Goal: Task Accomplishment & Management: Use online tool/utility

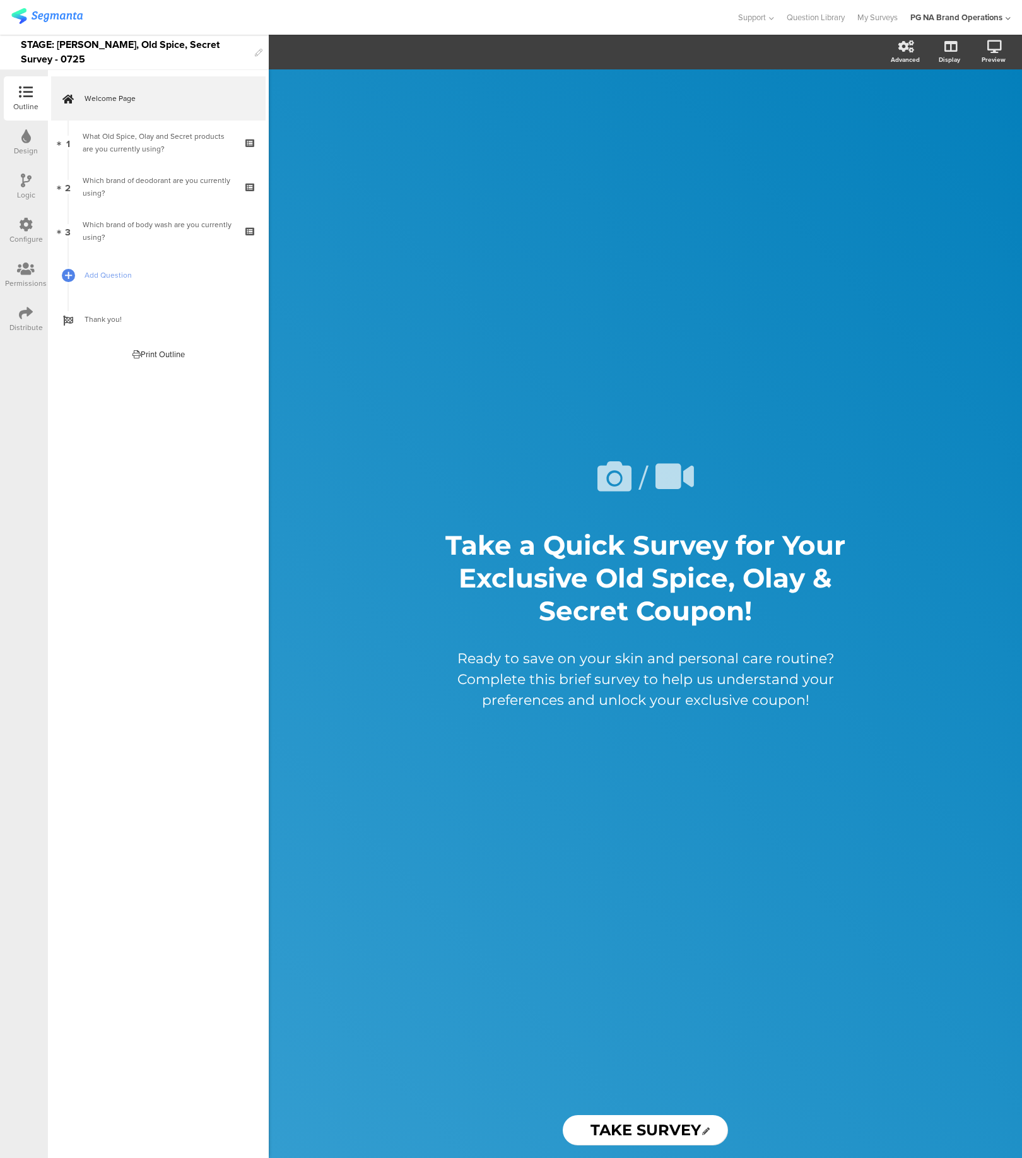
click at [66, 16] on img at bounding box center [46, 16] width 71 height 16
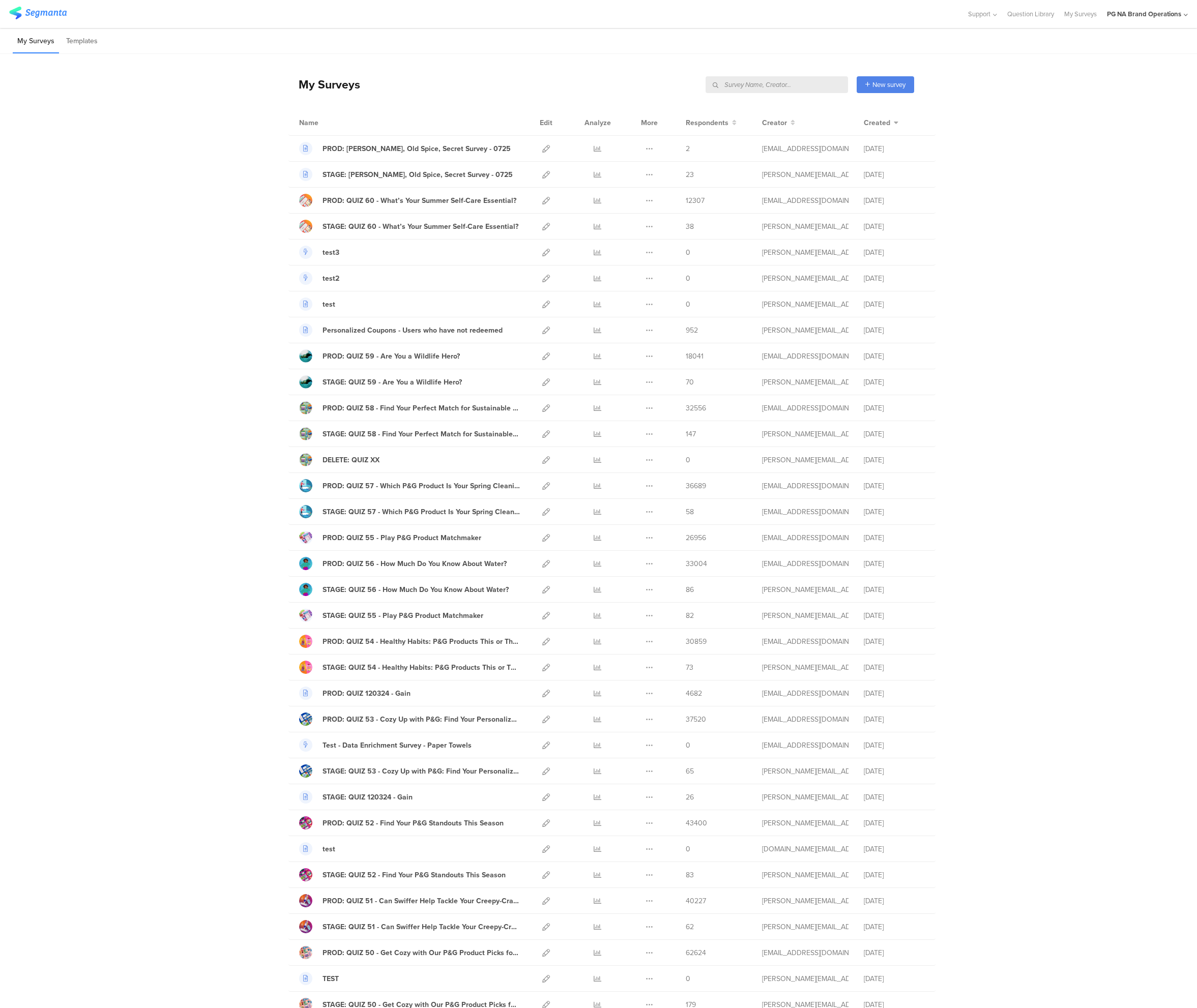
click at [800, 85] on input "text" at bounding box center [776, 85] width 143 height 17
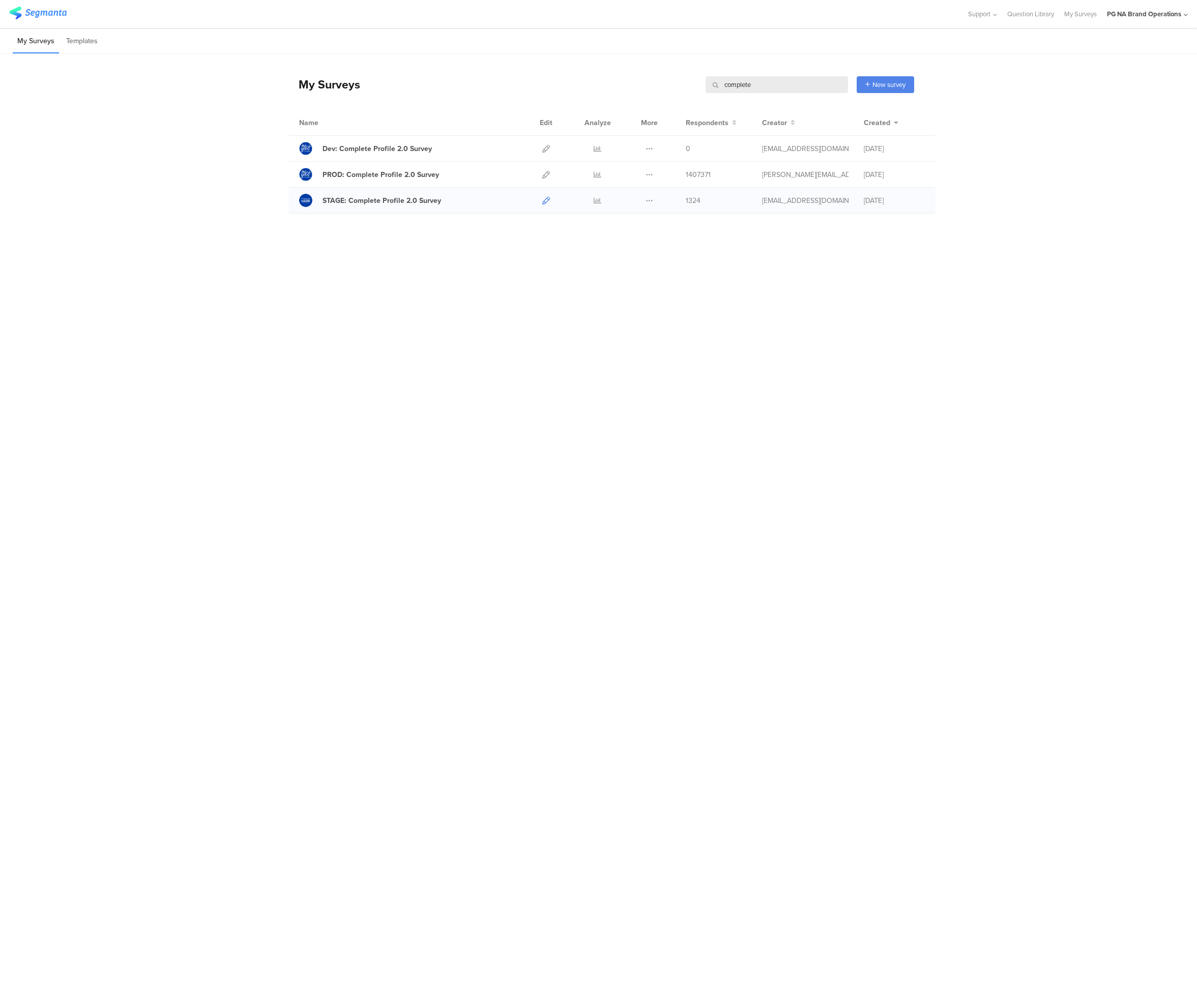
type input "complete"
click at [545, 204] on icon at bounding box center [546, 200] width 7 height 7
click at [304, 201] on div at bounding box center [305, 200] width 13 height 13
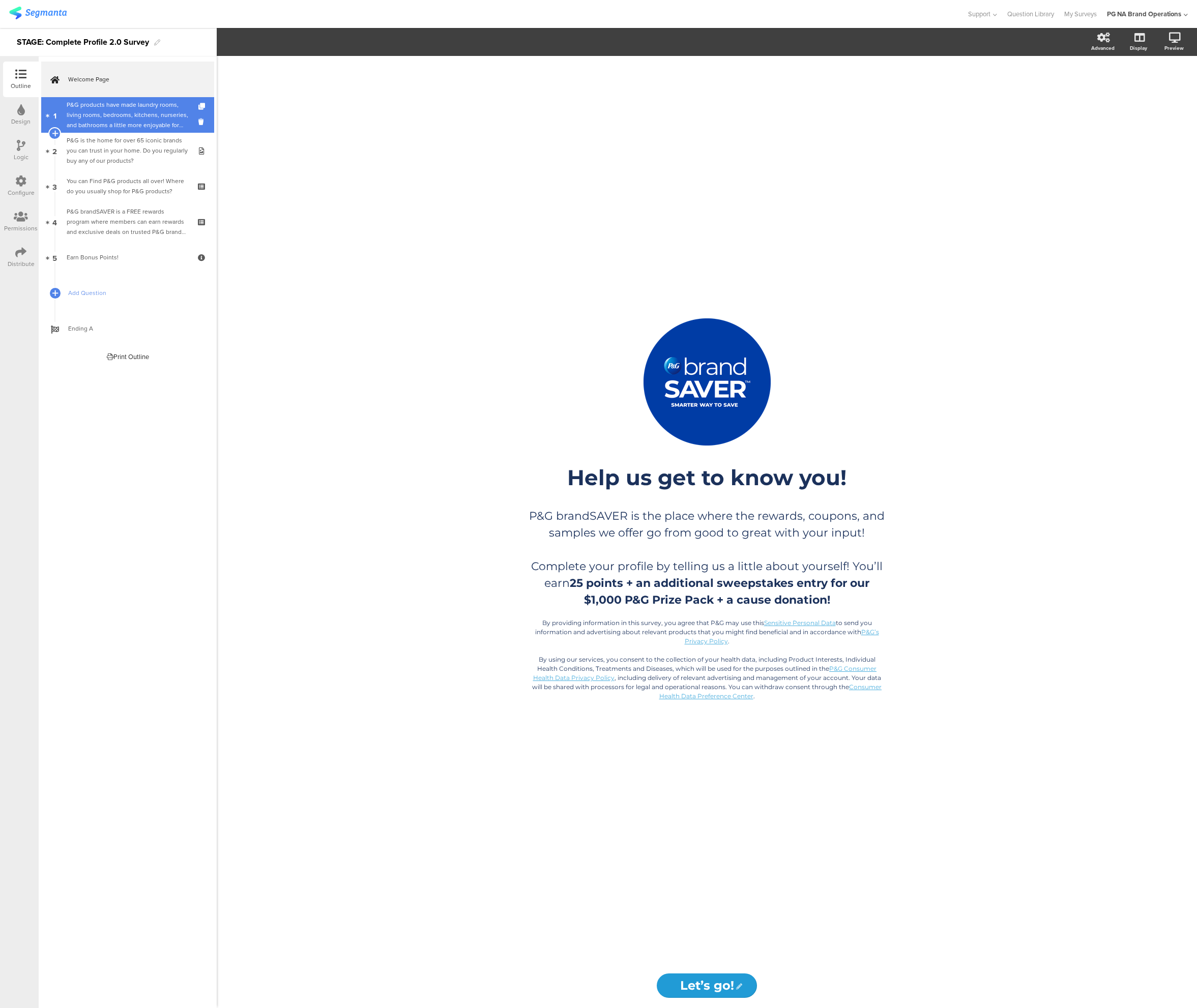
click at [148, 117] on div "P&G products have made laundry rooms, living rooms, bedrooms, kitchens, nurseri…" at bounding box center [127, 115] width 122 height 31
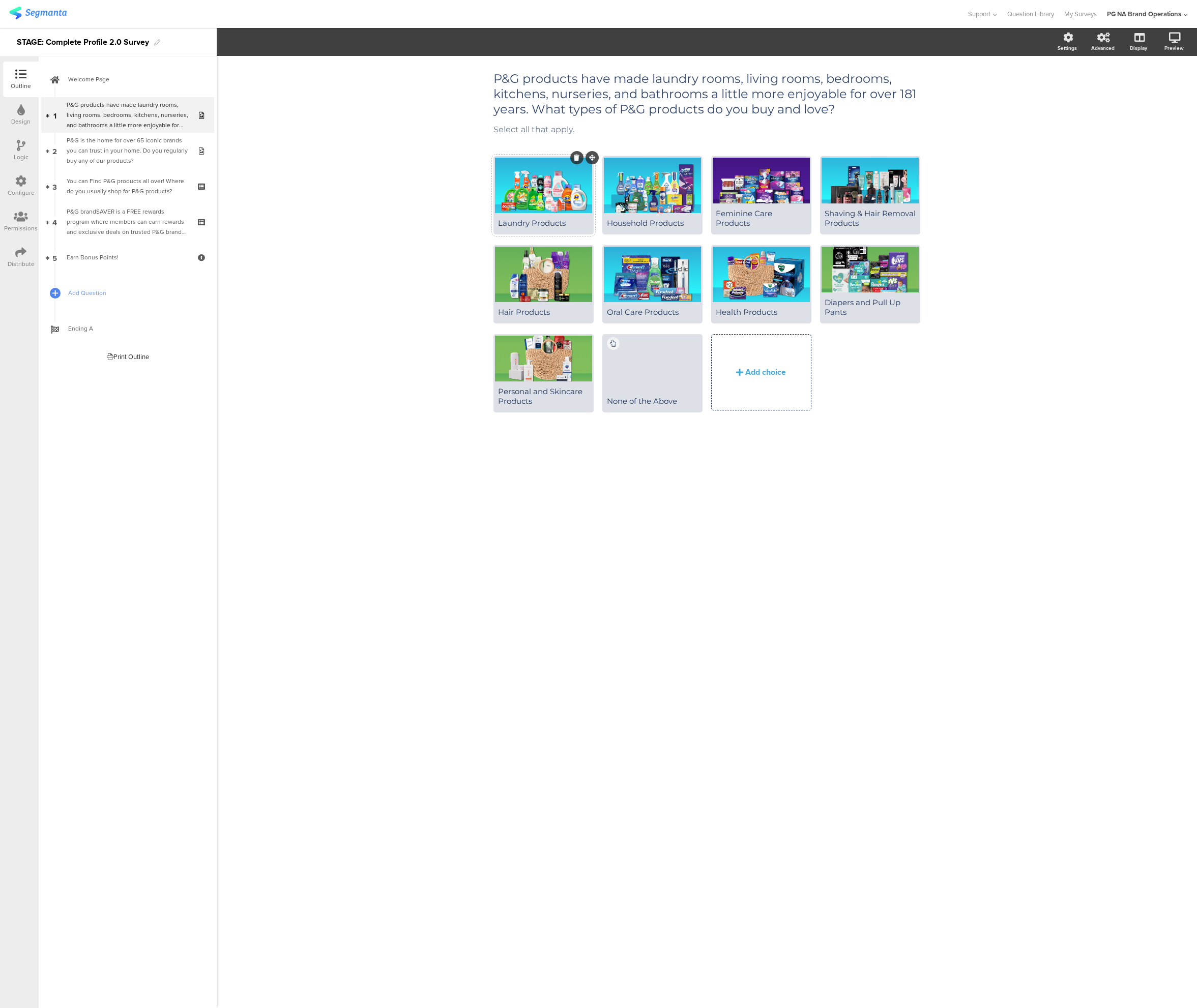
click at [554, 185] on div at bounding box center [543, 185] width 98 height 56
click at [540, 101] on div "P&G products have made laundry rooms, living rooms, bedrooms, kitchens, nurseri…" at bounding box center [707, 93] width 432 height 51
drag, startPoint x: 640, startPoint y: 89, endPoint x: 692, endPoint y: 92, distance: 52.1
click at [692, 92] on p "P&G products have made laundry rooms, living rooms, bedrooms, kitchens, nurseri…" at bounding box center [707, 93] width 427 height 46
click at [112, 84] on span "Welcome Page" at bounding box center [134, 79] width 131 height 10
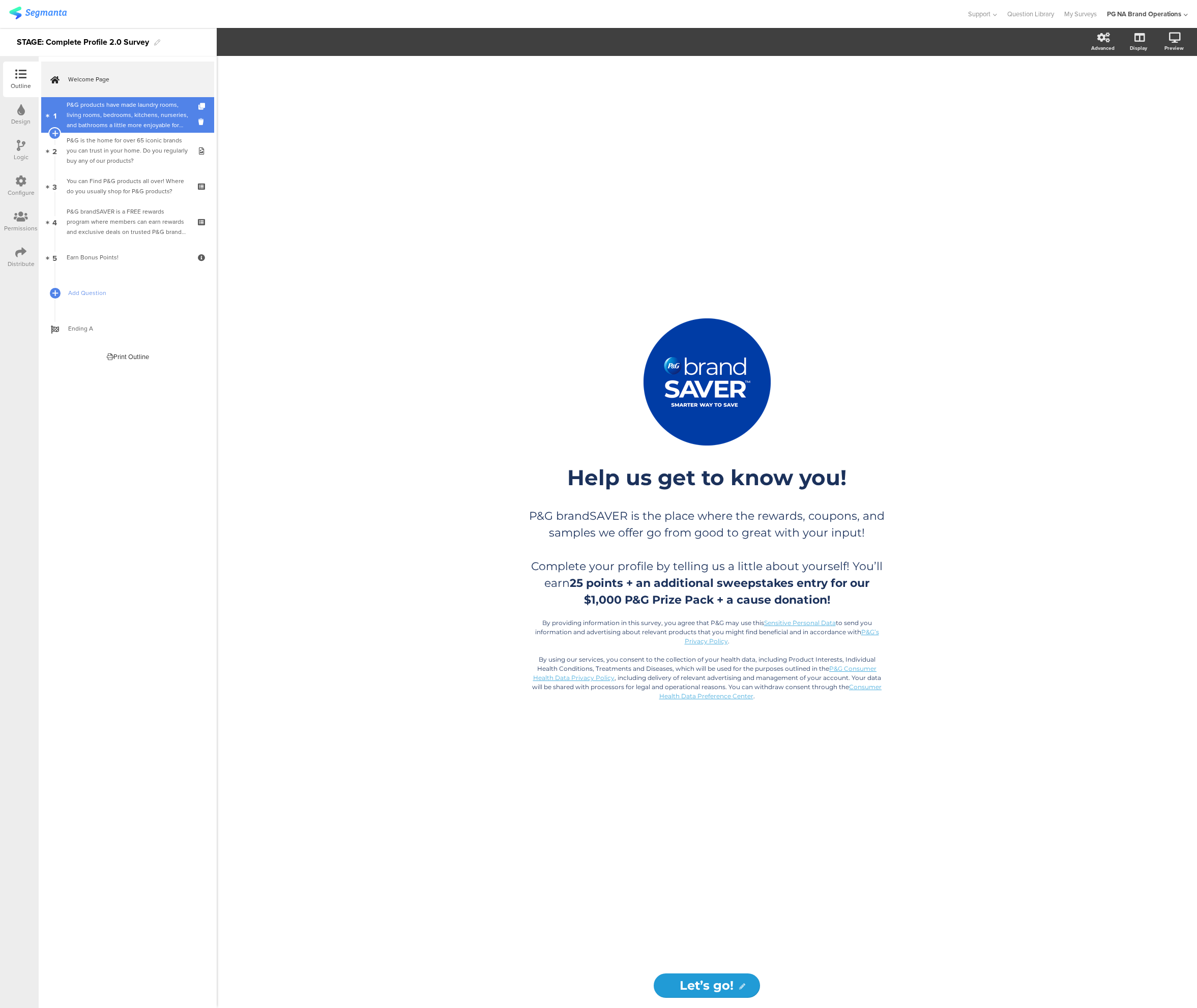
drag, startPoint x: 112, startPoint y: 115, endPoint x: 112, endPoint y: 129, distance: 14.0
click at [112, 115] on div "P&G products have made laundry rooms, living rooms, bedrooms, kitchens, nurseri…" at bounding box center [127, 115] width 122 height 31
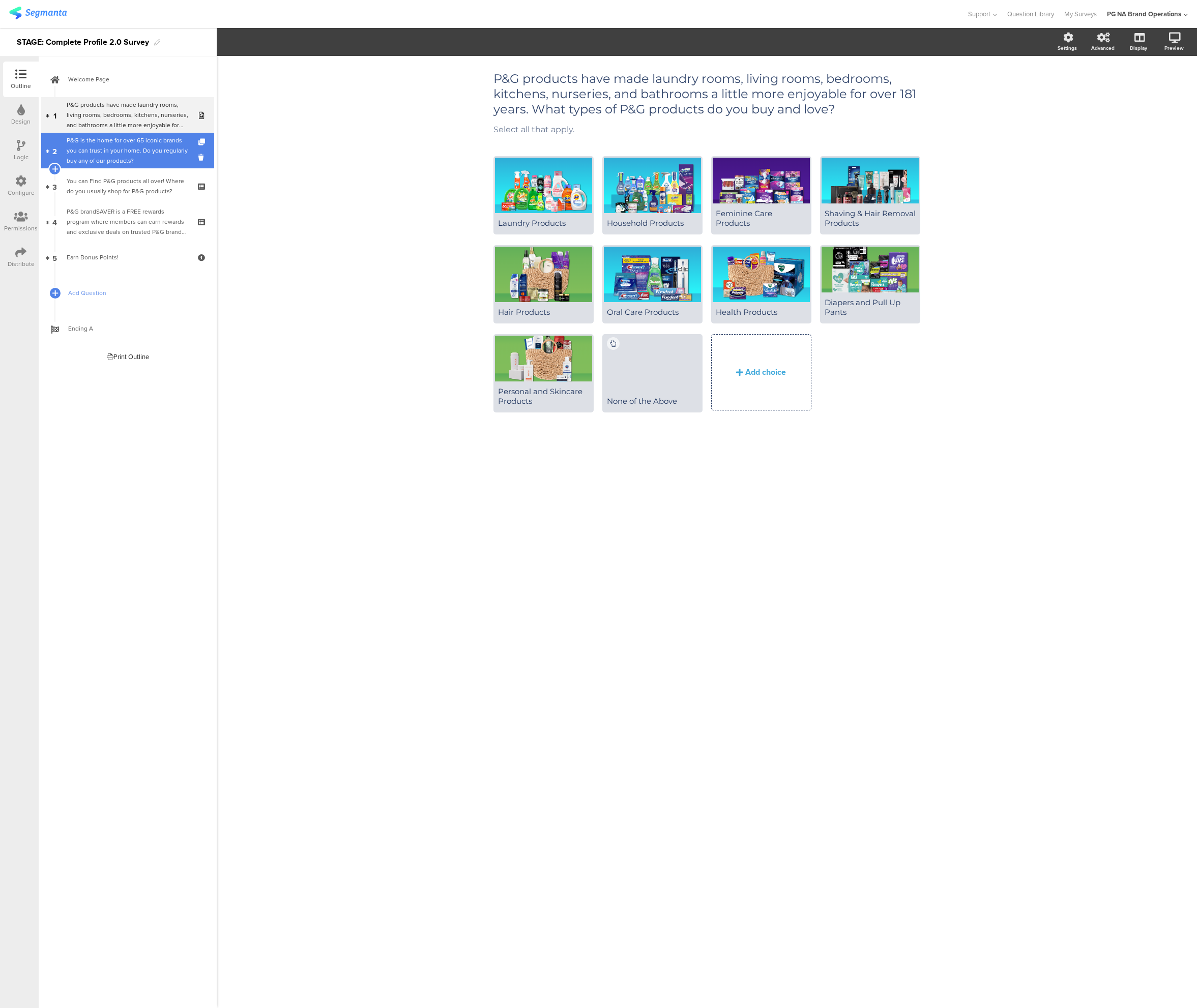
click at [112, 143] on div "P&G is the home for over 65 iconic brands you can trust in your home. Do you re…" at bounding box center [127, 151] width 122 height 31
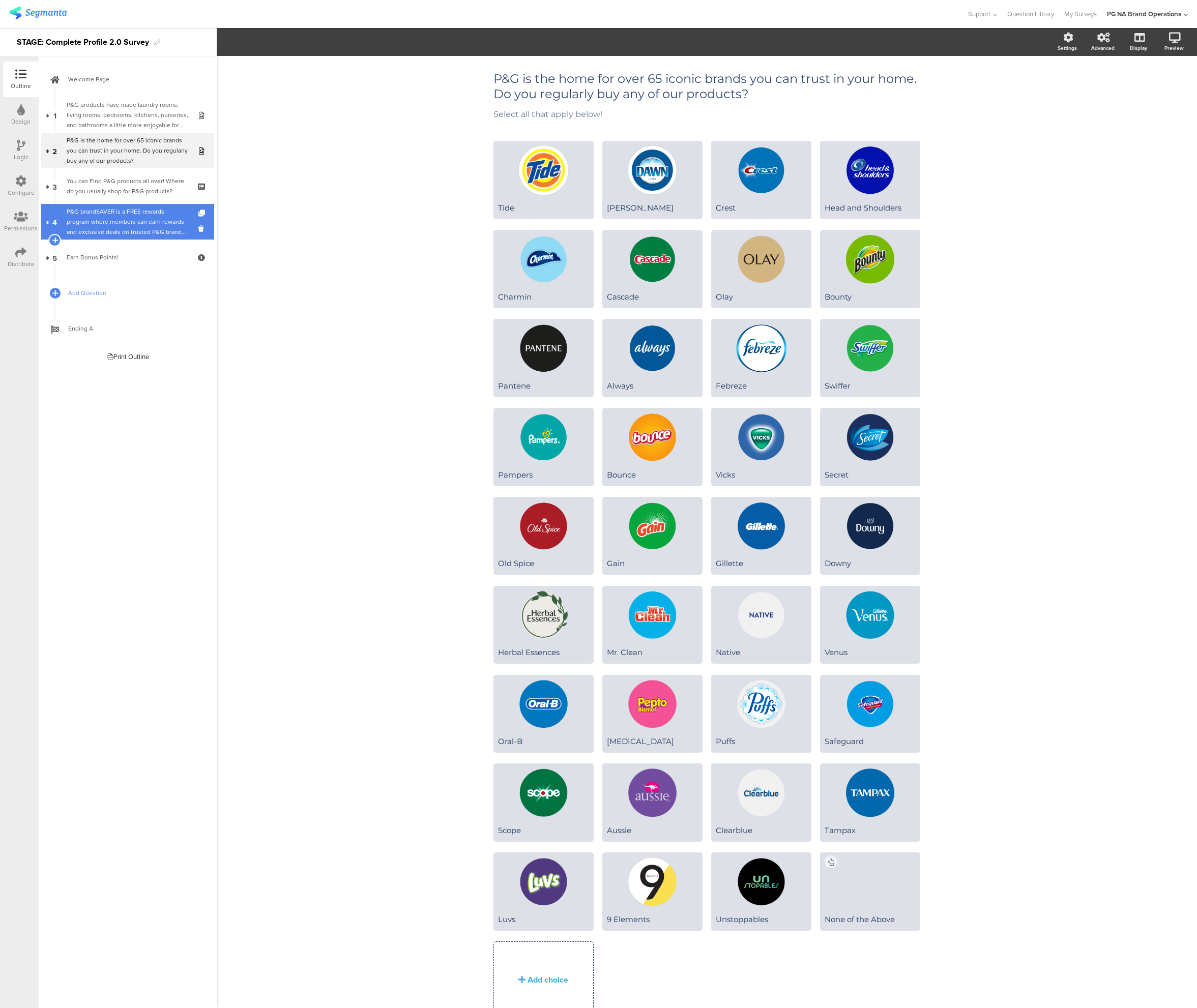
drag, startPoint x: 119, startPoint y: 186, endPoint x: 123, endPoint y: 224, distance: 38.2
click at [119, 186] on div "You can Find P&G products all over! Where do you usually shop for P&G products?" at bounding box center [127, 185] width 122 height 20
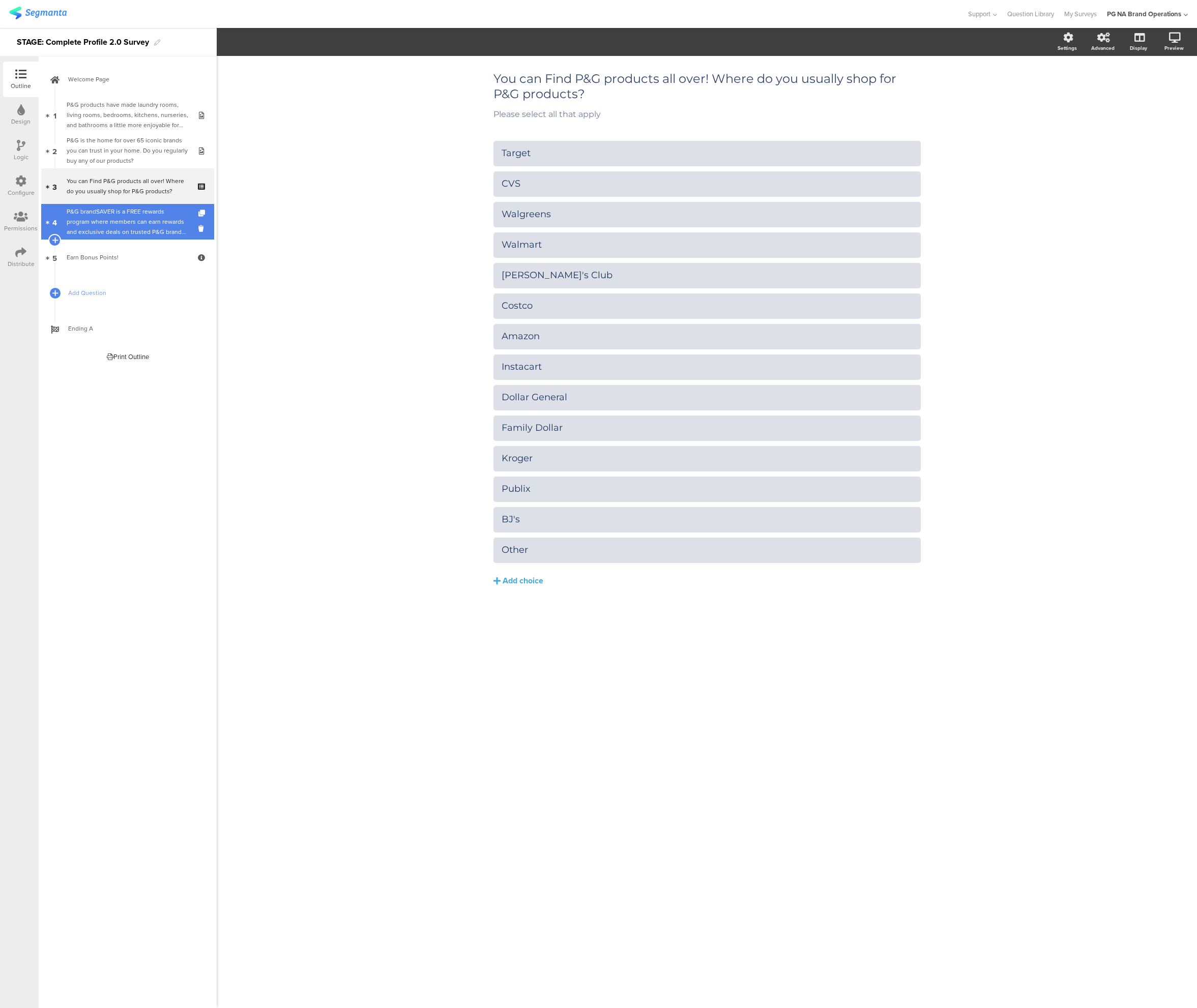
click at [123, 226] on div "P&G brandSAVER is a FREE rewards program where members can earn rewards and exc…" at bounding box center [127, 222] width 122 height 31
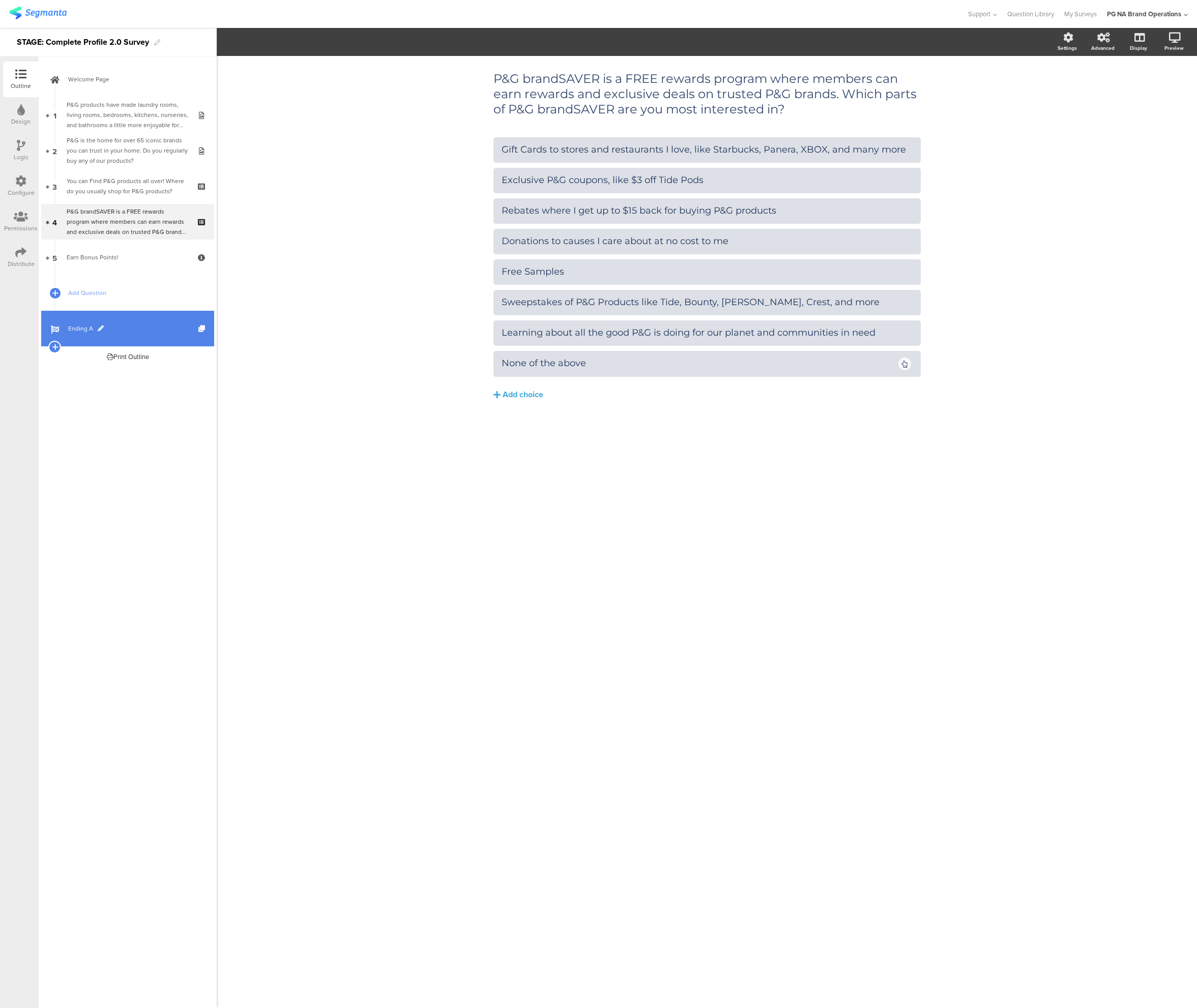
click at [129, 322] on link "Ending A" at bounding box center [127, 329] width 173 height 35
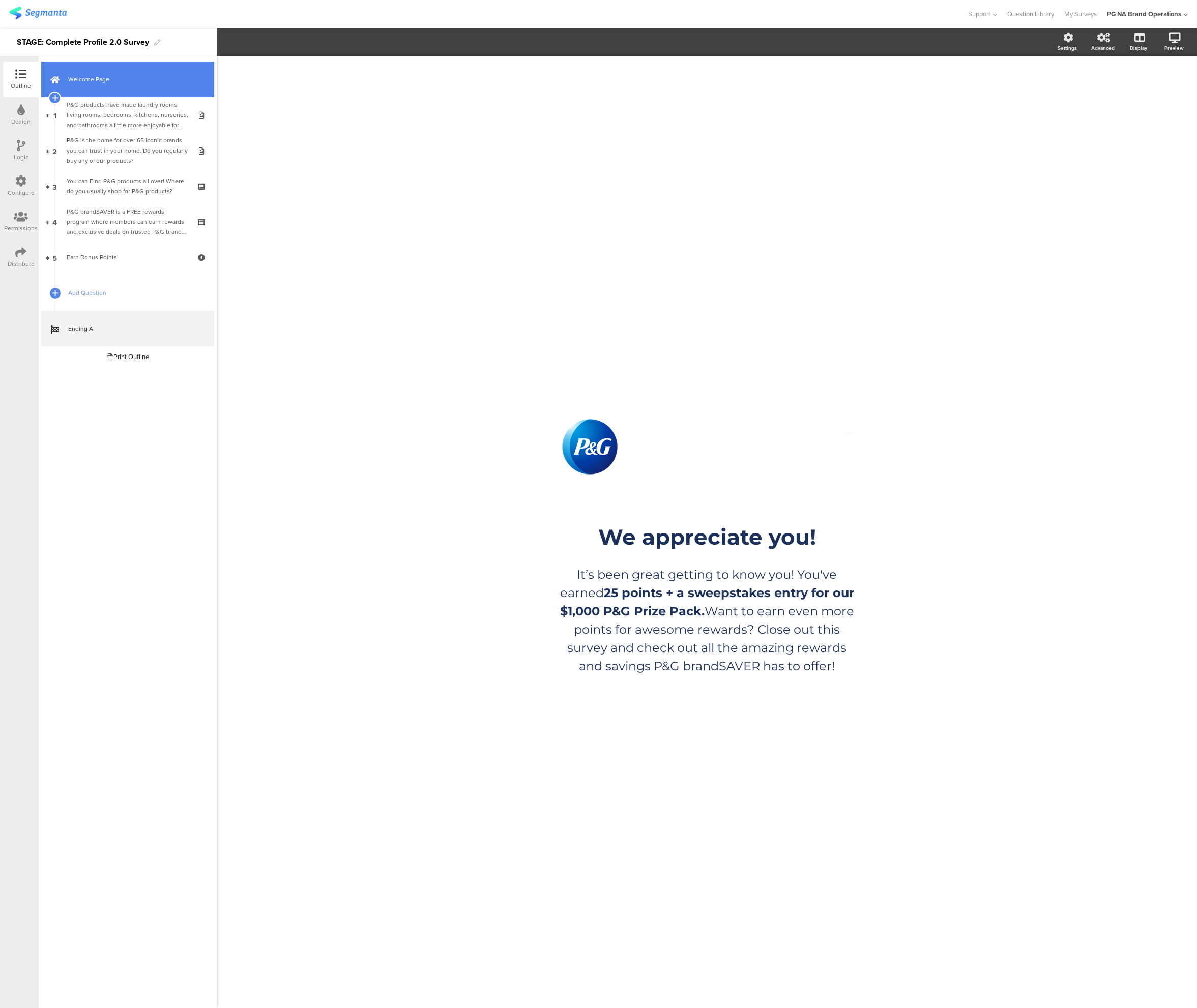
click at [151, 85] on link "Welcome Page" at bounding box center [127, 79] width 173 height 35
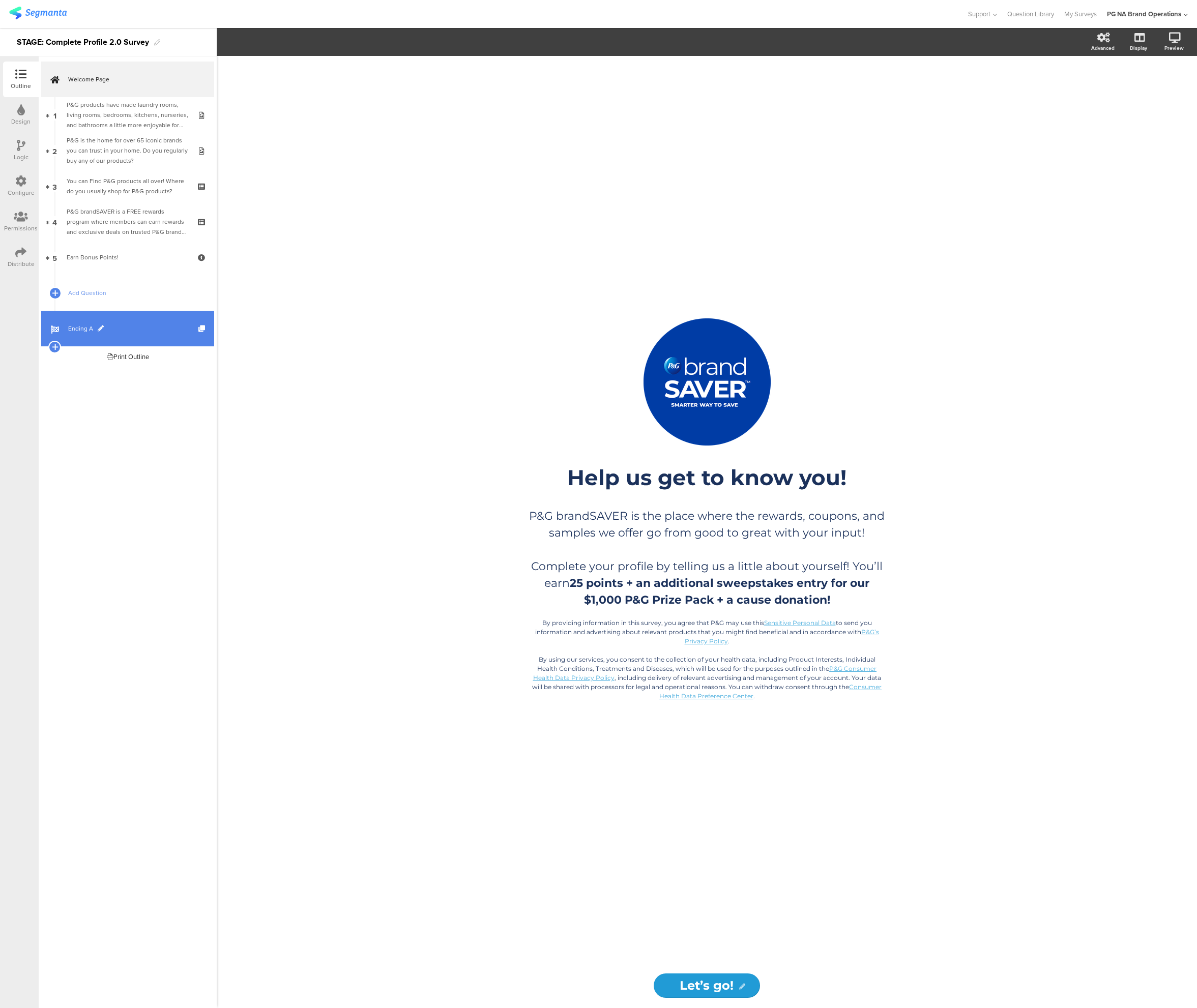
click at [173, 319] on link "Ending A" at bounding box center [127, 329] width 173 height 35
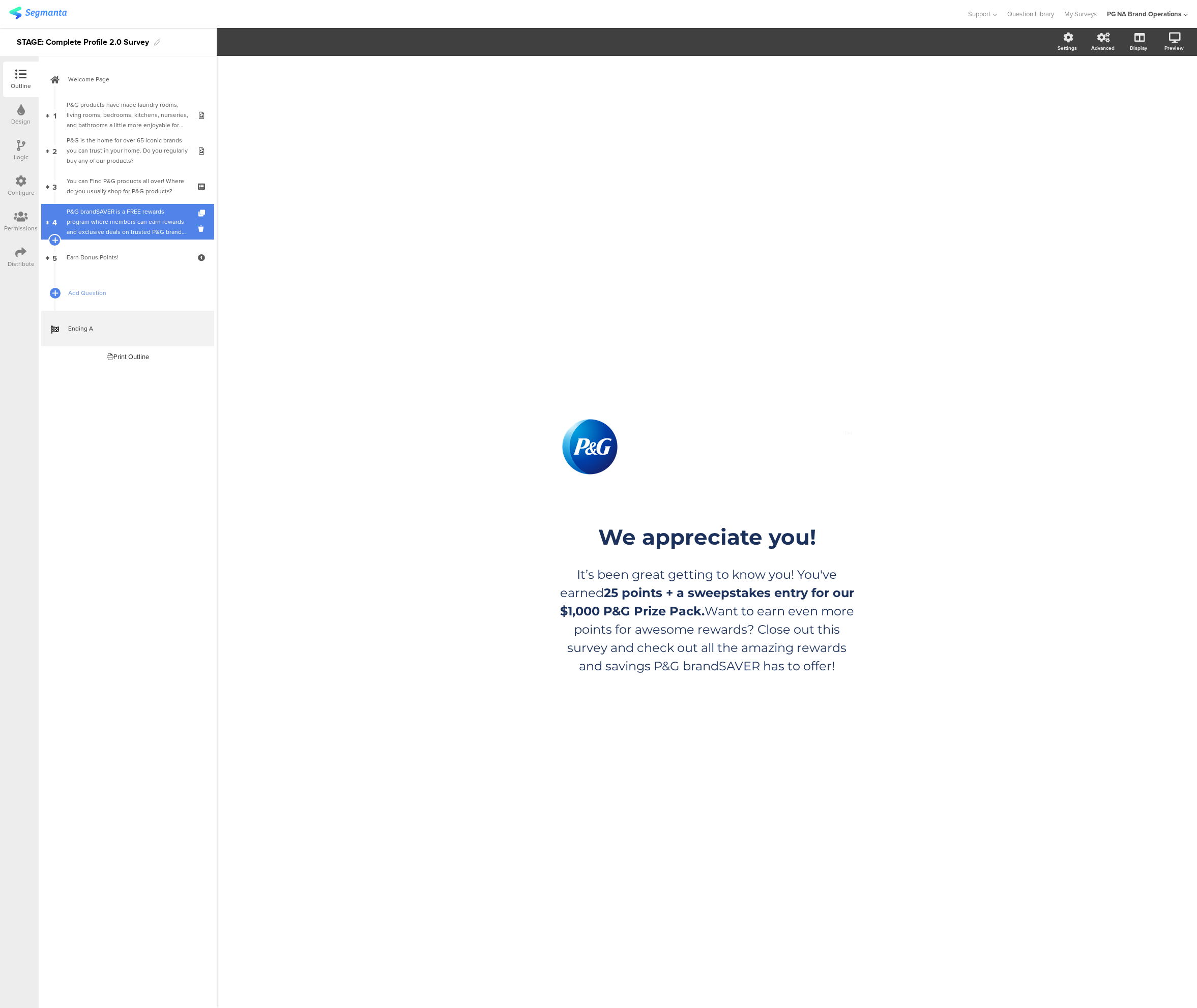
click at [129, 218] on div "P&G brandSAVER is a FREE rewards program where members can earn rewards and exc…" at bounding box center [127, 222] width 122 height 31
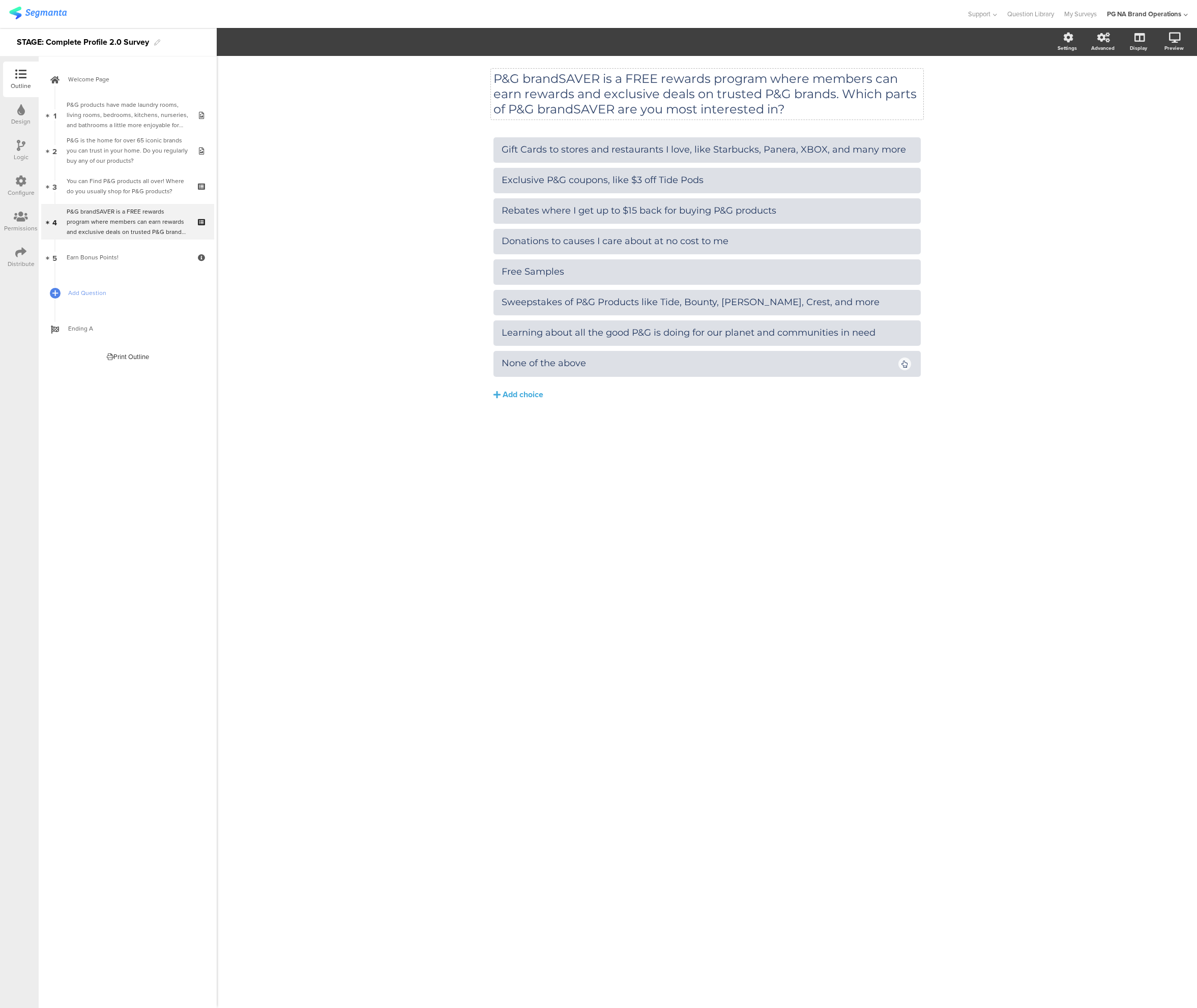
click at [646, 114] on div "P&G brandSAVER is a FREE rewards program where members can earn rewards and exc…" at bounding box center [707, 93] width 432 height 51
click at [399, 173] on div "P&G brandSAVER is a FREE rewards program where members can earn rewards and exc…" at bounding box center [707, 532] width 980 height 952
